Goal: Understand process/instructions: Learn how to perform a task or action

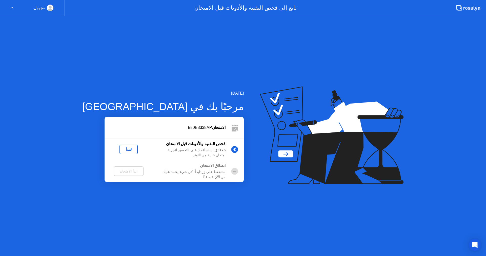
click at [122, 149] on div "لنبدأ" at bounding box center [129, 149] width 14 height 4
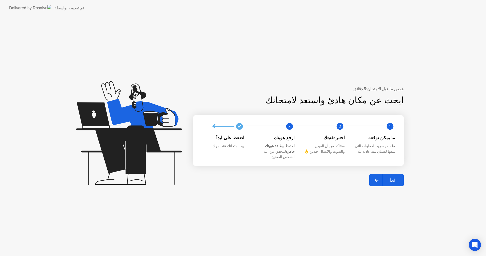
click at [392, 181] on button "ابدأ" at bounding box center [387, 180] width 34 height 12
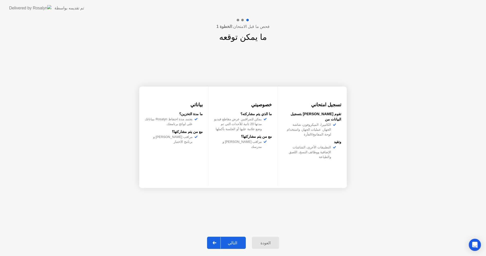
click at [227, 242] on div "التالي" at bounding box center [233, 242] width 24 height 5
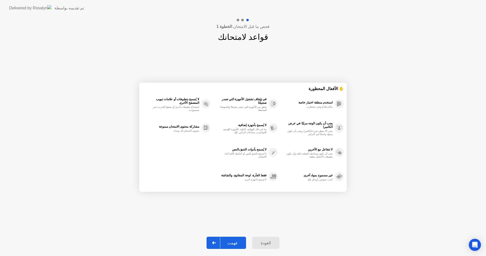
click at [234, 242] on div "فهمت" at bounding box center [232, 242] width 24 height 5
select select "**********"
select select "*******"
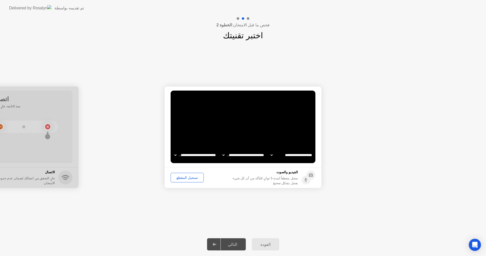
click at [188, 179] on div "تسجيل المقطع" at bounding box center [187, 177] width 30 height 4
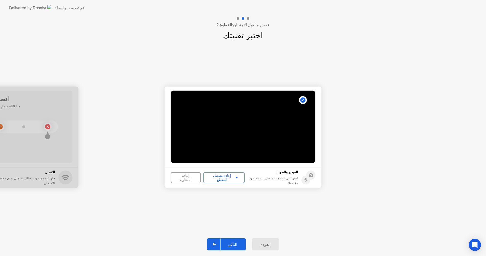
click at [223, 179] on div "إعادة تشغيل المقطع" at bounding box center [224, 177] width 38 height 8
click at [233, 244] on div "التالي" at bounding box center [233, 244] width 24 height 5
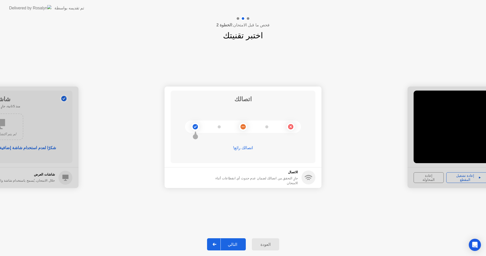
click at [235, 242] on div "التالي" at bounding box center [233, 244] width 24 height 5
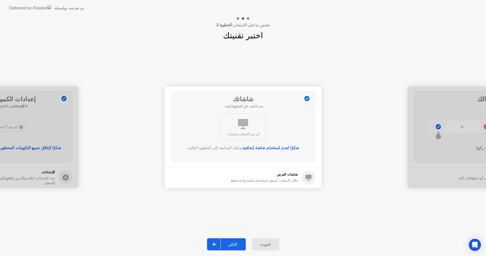
click at [236, 242] on div "التالي" at bounding box center [233, 244] width 24 height 5
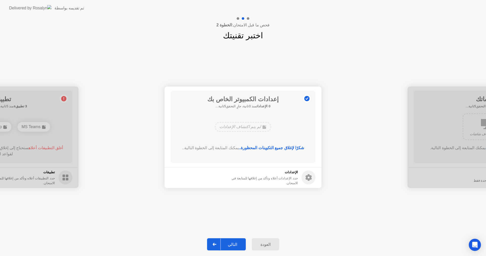
click at [235, 242] on div "التالي" at bounding box center [233, 244] width 24 height 5
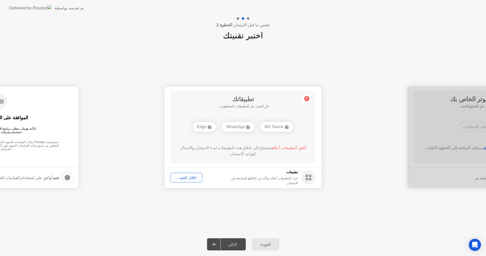
click at [186, 180] on button "إغلاق بالقوة..." at bounding box center [187, 177] width 32 height 10
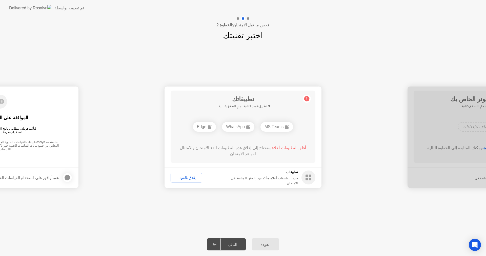
click at [188, 178] on div "إغلاق بالقوة..." at bounding box center [186, 177] width 28 height 4
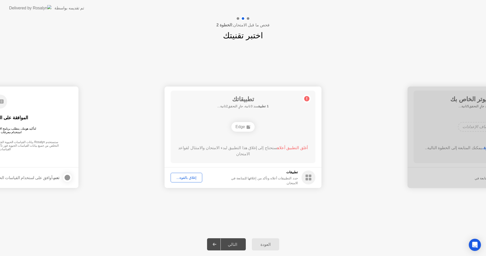
click at [190, 175] on div "إغلاق بالقوة..." at bounding box center [186, 177] width 28 height 4
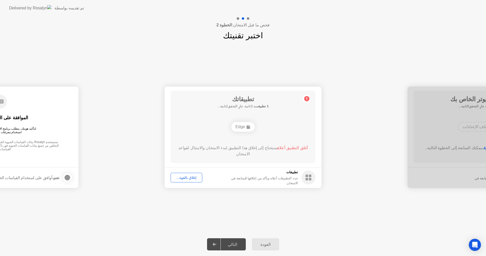
click at [191, 179] on div "إغلاق بالقوة..." at bounding box center [186, 177] width 28 height 4
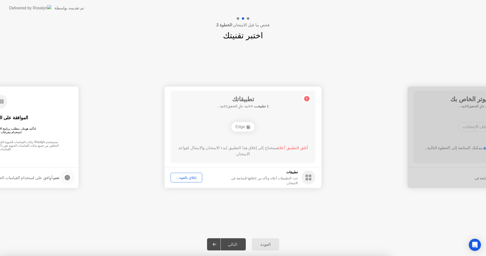
drag, startPoint x: 243, startPoint y: 142, endPoint x: 246, endPoint y: 147, distance: 7.0
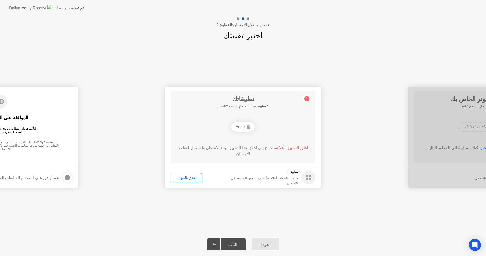
click at [240, 129] on div "Edge" at bounding box center [242, 127] width 23 height 10
click at [286, 171] on div "تطبيقات حدد التطبيقات أعلاه وتأكد من إغلاقها للمتابعة في الامتحان." at bounding box center [268, 177] width 94 height 16
click at [244, 129] on div "Edge" at bounding box center [242, 127] width 23 height 10
click at [184, 178] on div "إغلاق بالقوة..." at bounding box center [186, 177] width 28 height 4
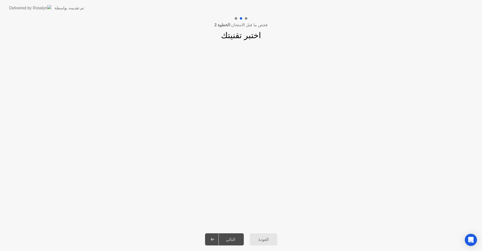
click at [217, 245] on div at bounding box center [213, 240] width 12 height 12
click at [248, 231] on div "**********" at bounding box center [243, 137] width 486 height 191
click at [266, 249] on button "العودة" at bounding box center [265, 244] width 27 height 12
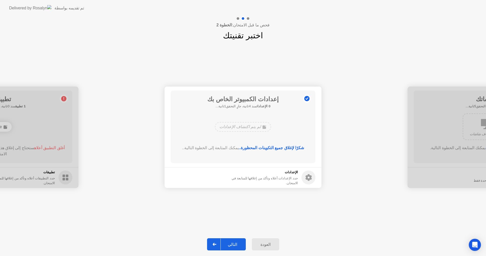
click at [231, 242] on div "التالي" at bounding box center [233, 244] width 24 height 5
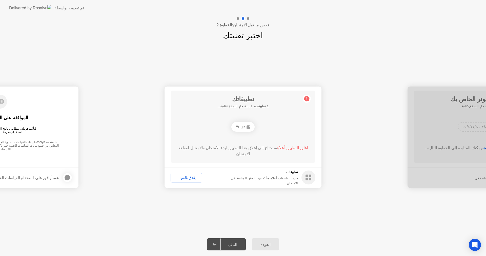
click at [242, 123] on div "Edge" at bounding box center [242, 127] width 23 height 10
